Goal: Task Accomplishment & Management: Manage account settings

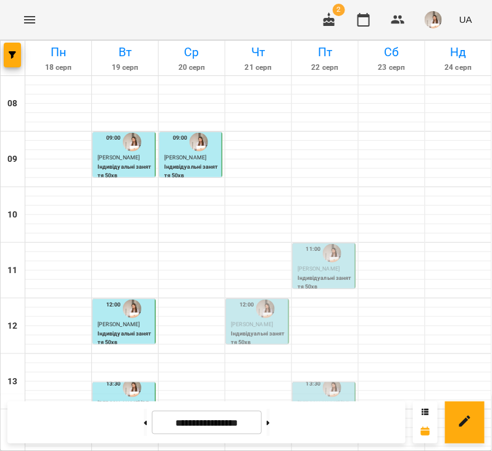
scroll to position [255, 0]
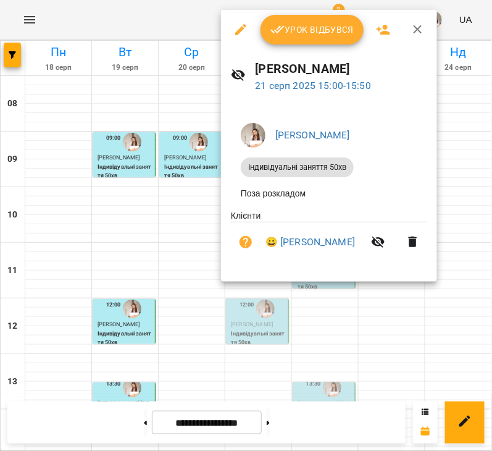
click at [318, 23] on span "Урок відбувся" at bounding box center [312, 29] width 84 height 15
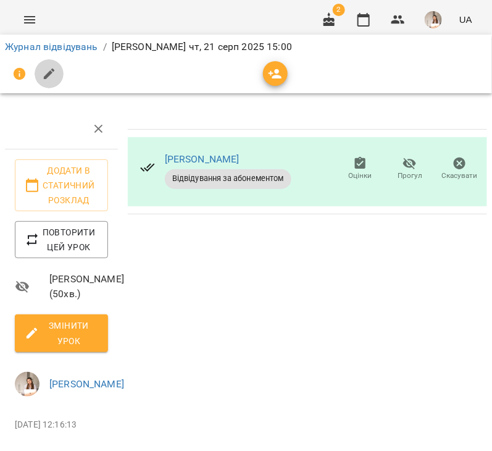
click at [44, 84] on button "button" at bounding box center [50, 74] width 30 height 30
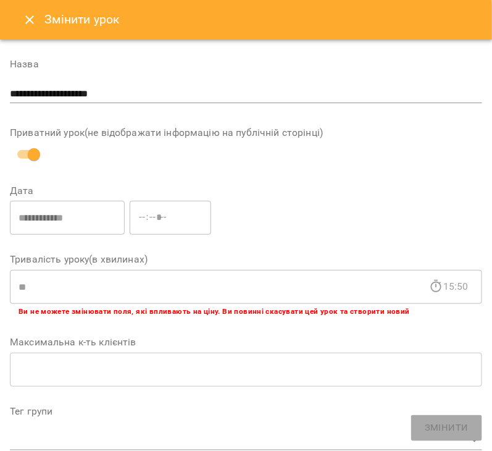
scroll to position [620, 0]
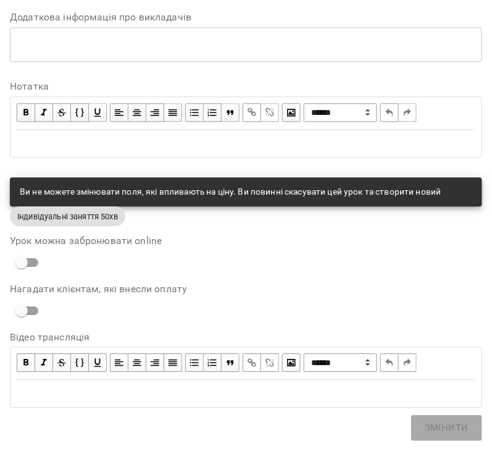
click at [76, 156] on div at bounding box center [245, 143] width 471 height 27
click at [86, 146] on div "Edit text" at bounding box center [246, 143] width 459 height 15
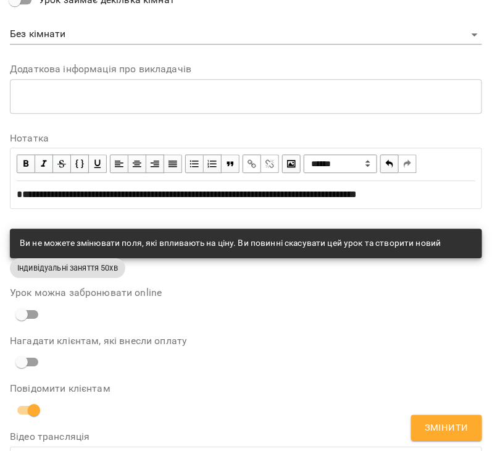
scroll to position [671, 0]
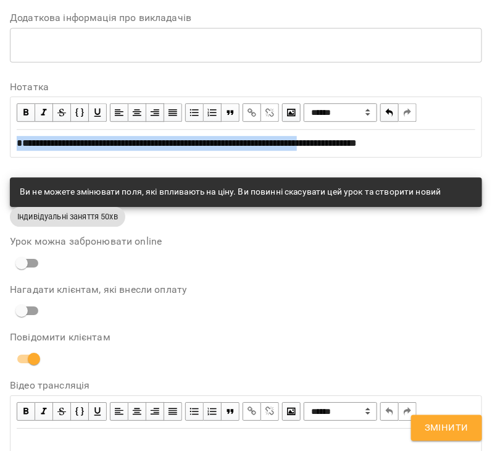
drag, startPoint x: 352, startPoint y: 140, endPoint x: -1, endPoint y: 140, distance: 353.2
click at [0, 140] on html "**********" at bounding box center [246, 247] width 492 height 495
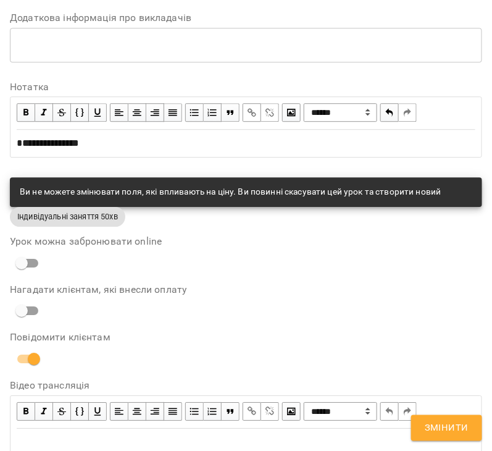
click at [433, 415] on button "Змінити" at bounding box center [446, 428] width 71 height 26
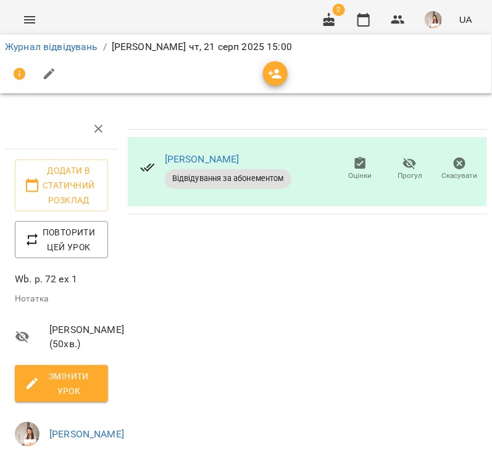
click at [59, 53] on li "Журнал відвідувань" at bounding box center [51, 47] width 93 height 15
click at [66, 47] on link "Журнал відвідувань" at bounding box center [51, 47] width 93 height 12
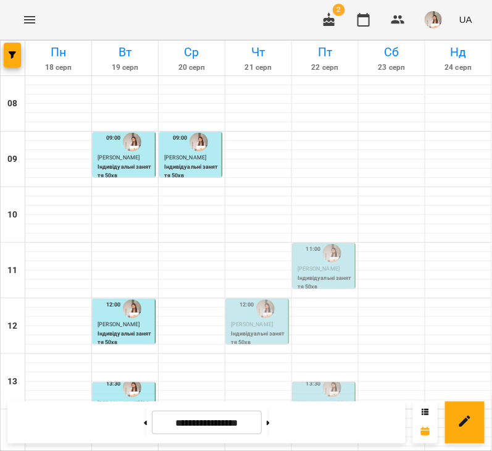
click at [243, 320] on p "[PERSON_NAME]" at bounding box center [258, 324] width 55 height 9
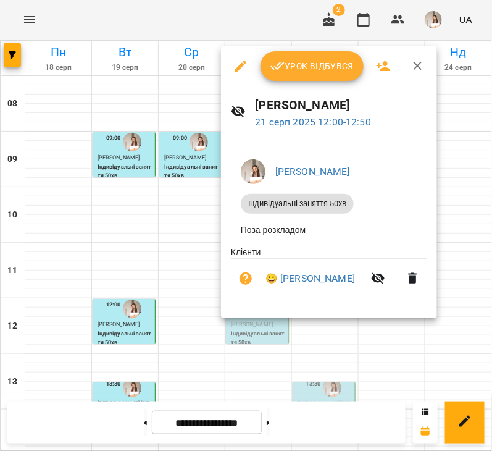
click at [306, 66] on span "Урок відбувся" at bounding box center [312, 66] width 84 height 15
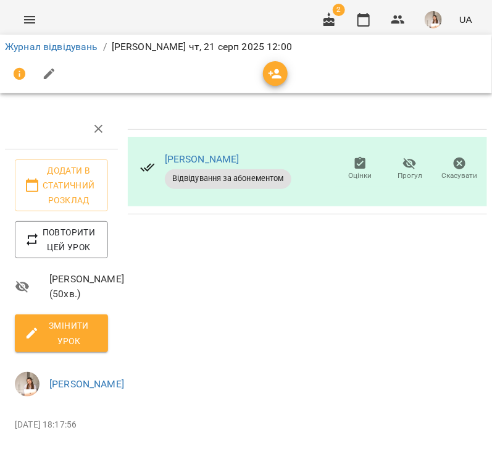
click at [57, 73] on button "button" at bounding box center [50, 74] width 30 height 30
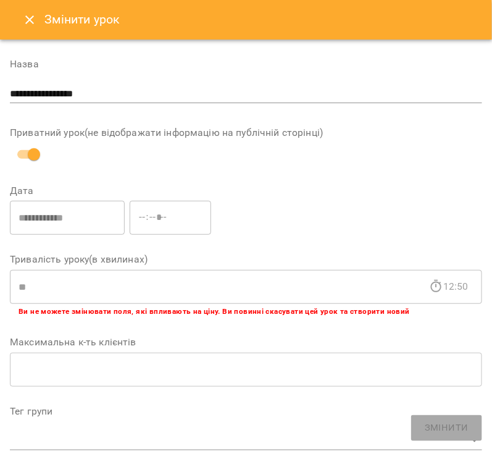
click at [19, 15] on button "Close" at bounding box center [30, 20] width 30 height 30
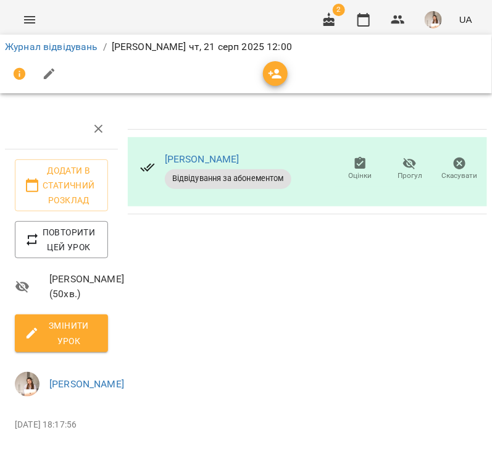
scroll to position [154, 0]
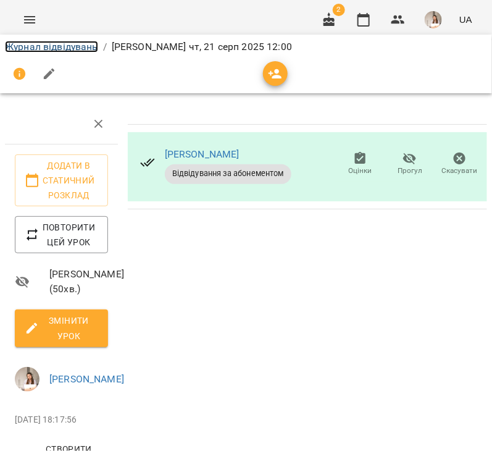
click at [80, 44] on link "Журнал відвідувань" at bounding box center [51, 47] width 93 height 12
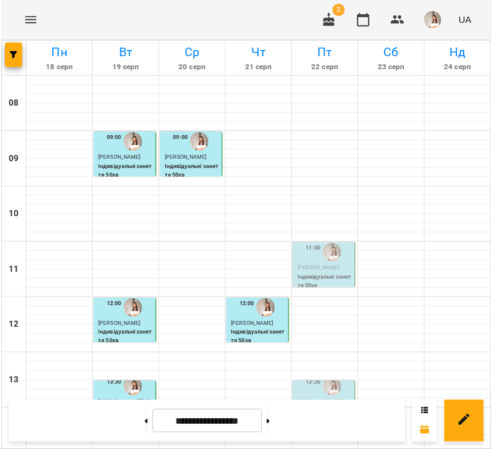
scroll to position [232, 0]
